Goal: Task Accomplishment & Management: Manage account settings

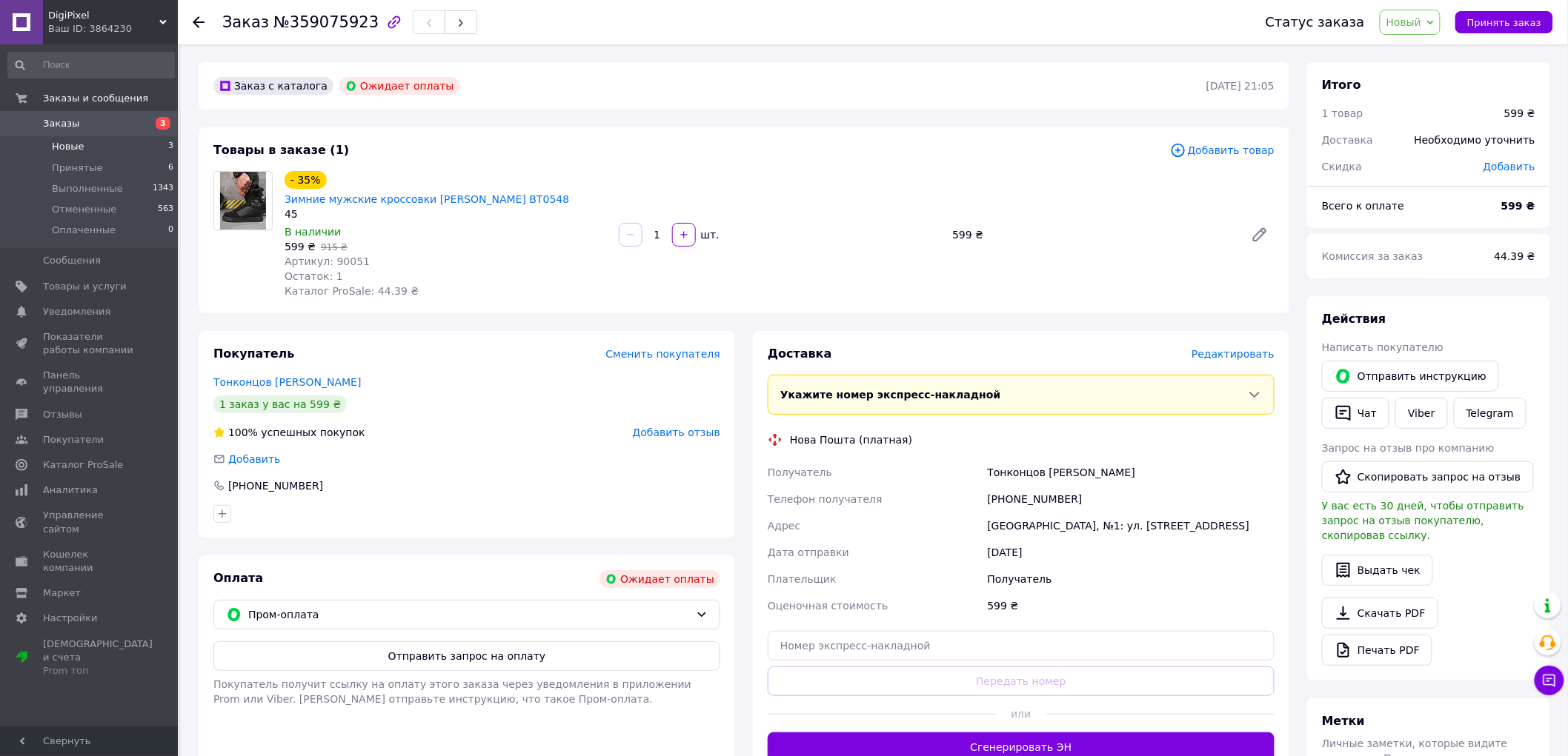
click at [92, 145] on li "Новые 3" at bounding box center [91, 146] width 182 height 20
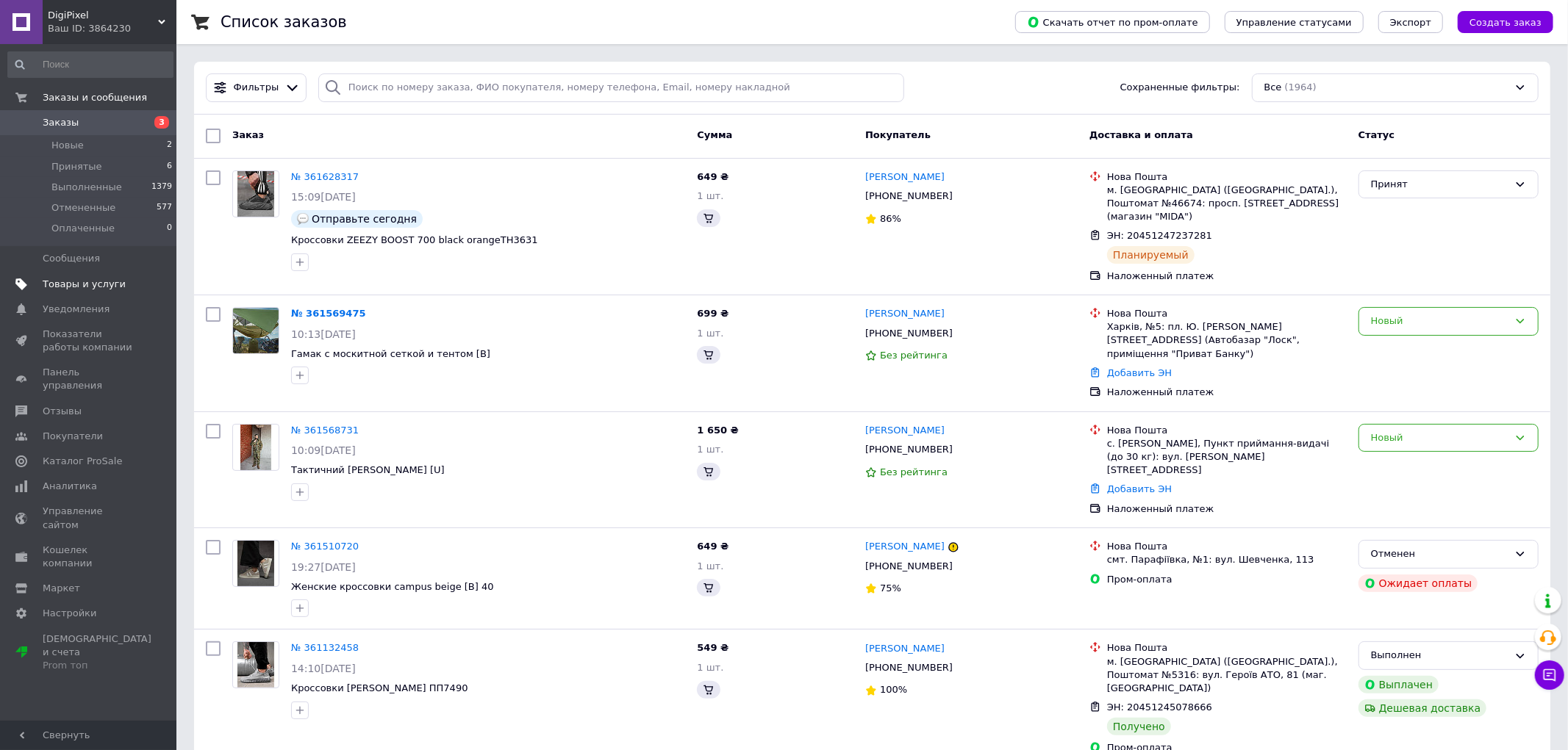
click at [97, 283] on span "Товары и услуги" at bounding box center [84, 285] width 83 height 14
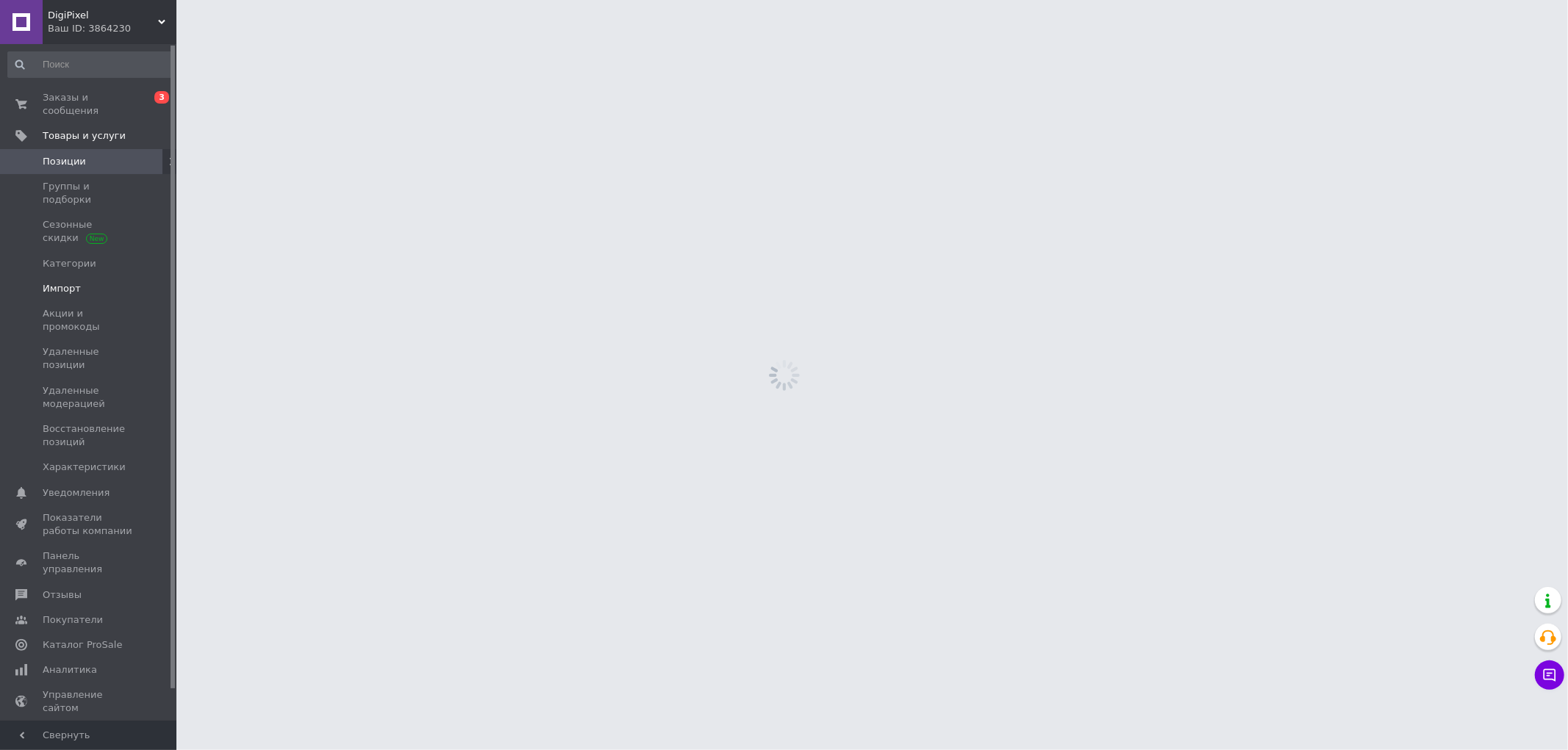
click at [94, 282] on span "Импорт" at bounding box center [89, 289] width 93 height 14
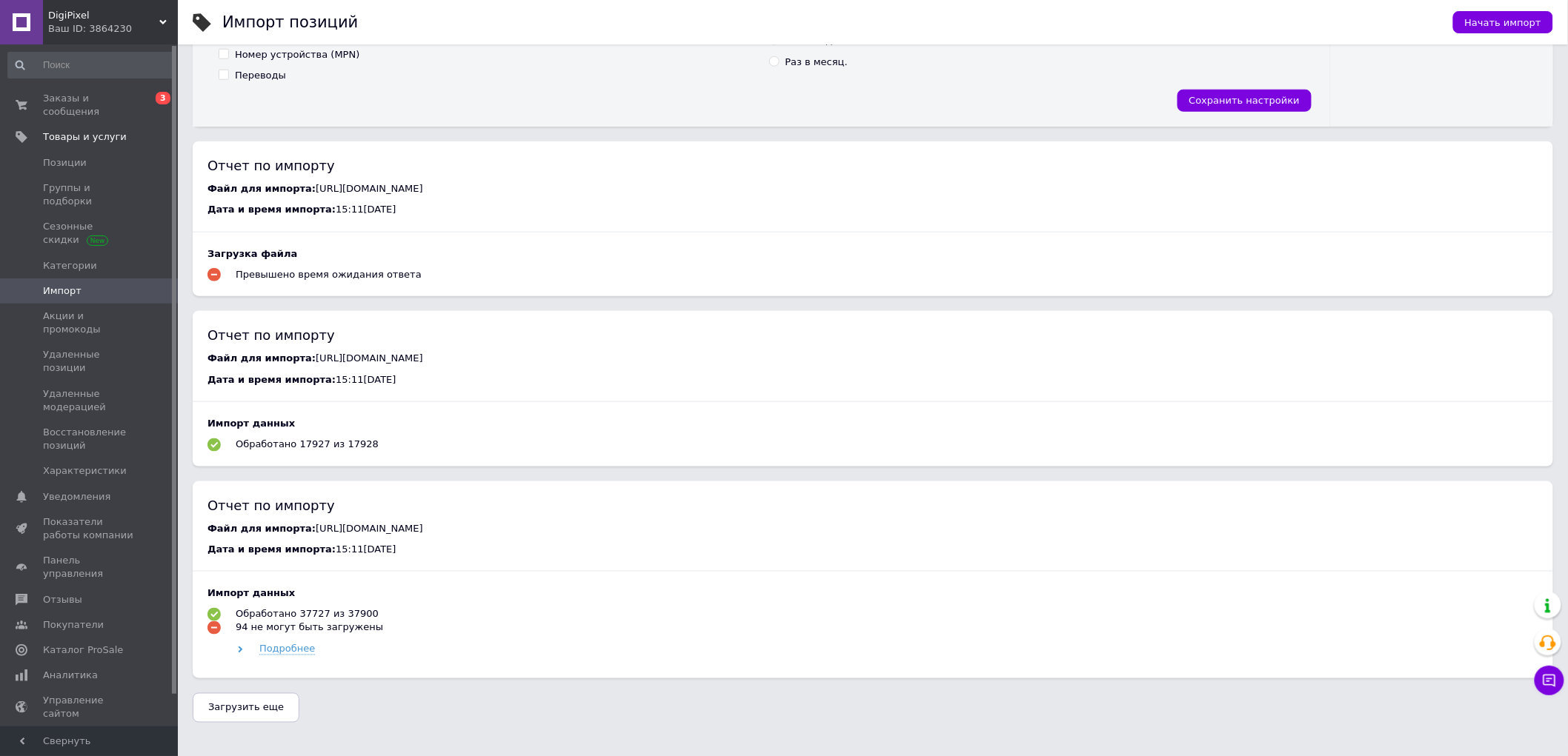
scroll to position [635, 0]
